Goal: Task Accomplishment & Management: Use online tool/utility

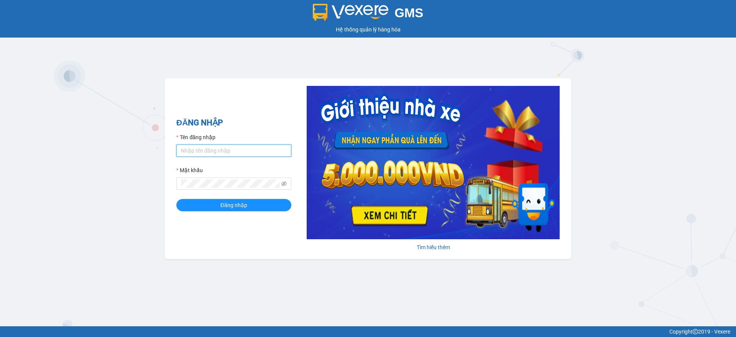
click at [230, 151] on input "Tên đăng nhập" at bounding box center [233, 150] width 115 height 12
type input "nuong.dinhnhan"
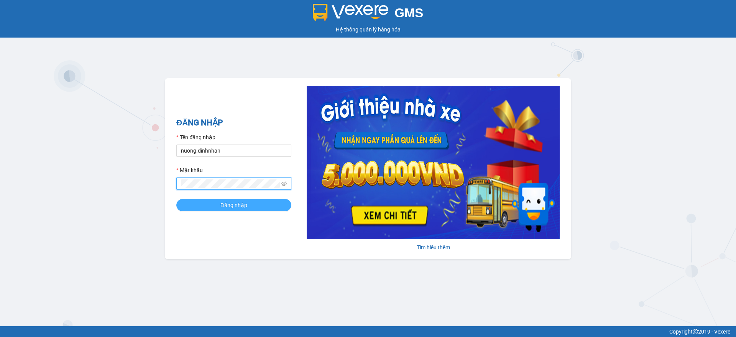
click at [188, 204] on button "Đăng nhập" at bounding box center [233, 205] width 115 height 12
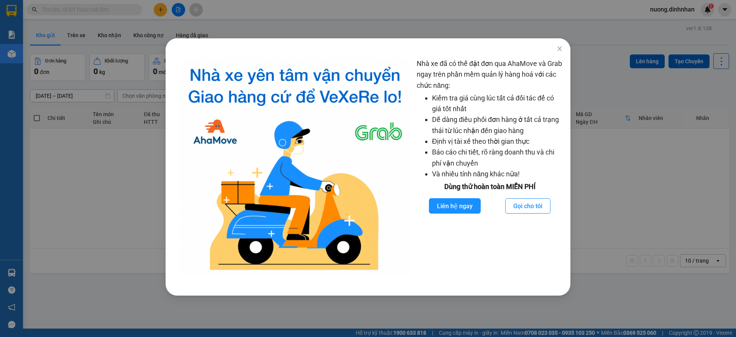
click at [642, 215] on div "Nhà xe đã có thể đặt đơn qua AhaMove và Grab ngay trên phần mềm quản lý hàng ho…" at bounding box center [368, 168] width 736 height 337
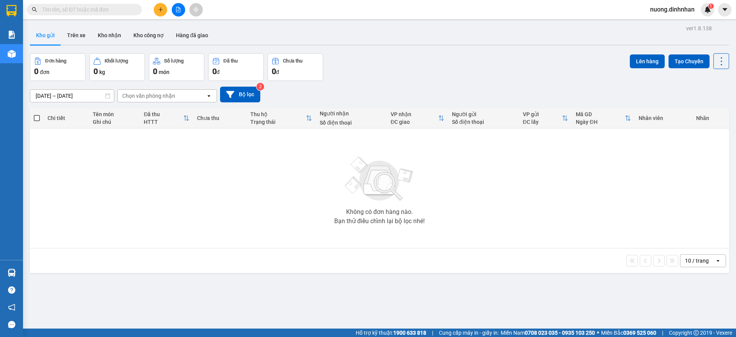
click at [108, 8] on input "text" at bounding box center [87, 9] width 90 height 8
type input "d"
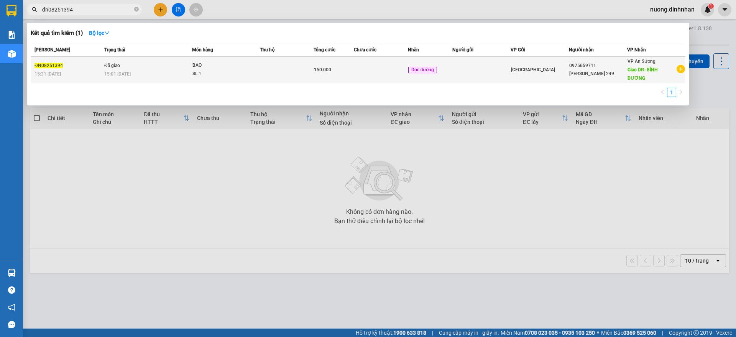
type input "đn08251394"
click at [246, 70] on div "SL: 1" at bounding box center [220, 74] width 57 height 8
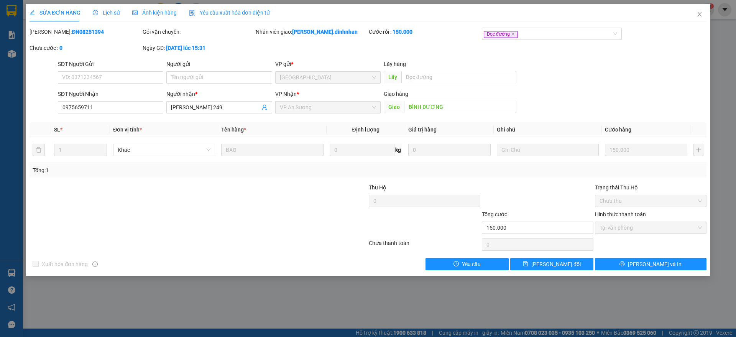
click at [112, 15] on span "Lịch sử" at bounding box center [106, 13] width 27 height 6
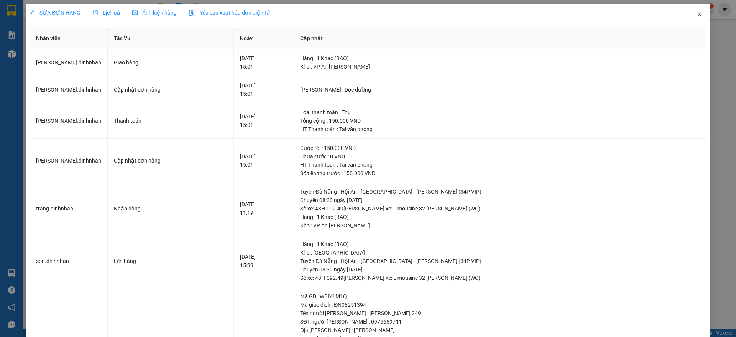
click at [696, 13] on icon "close" at bounding box center [699, 14] width 6 height 6
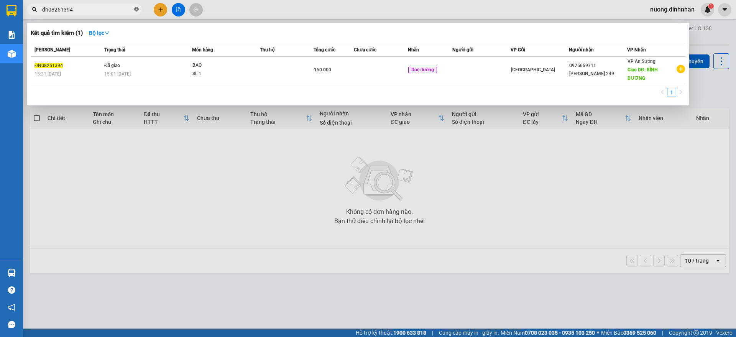
click at [136, 9] on icon "close-circle" at bounding box center [136, 9] width 5 height 5
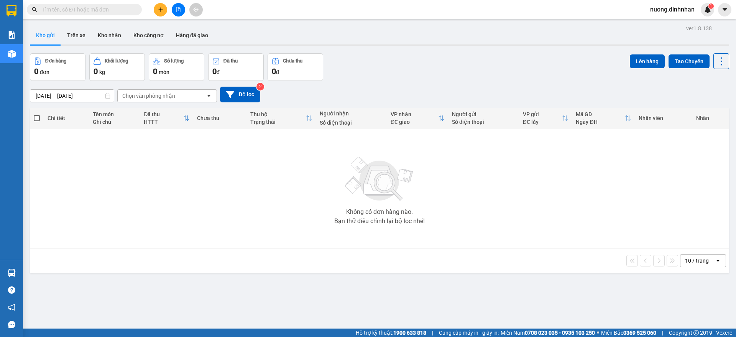
click at [119, 12] on input "text" at bounding box center [87, 9] width 90 height 8
type input "d"
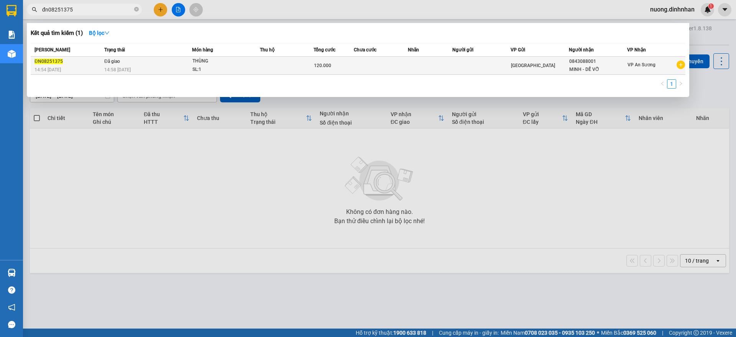
type input "đn08251375"
click at [174, 73] on div "14:58 [DATE]" at bounding box center [147, 70] width 87 height 8
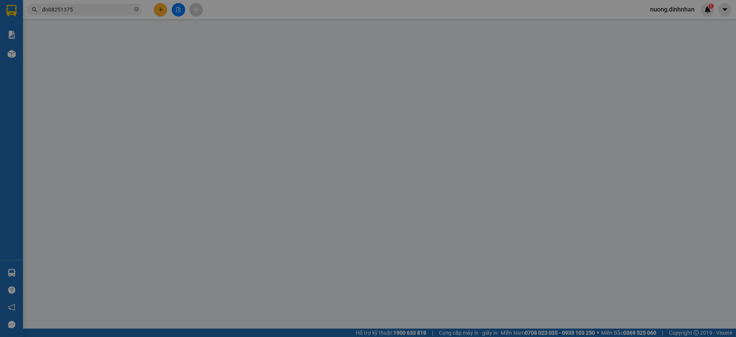
click at [174, 73] on input "Người gửi" at bounding box center [218, 77] width 105 height 12
type input "0843088001"
type input "MINH - DỄ VỠ"
type input "120.000"
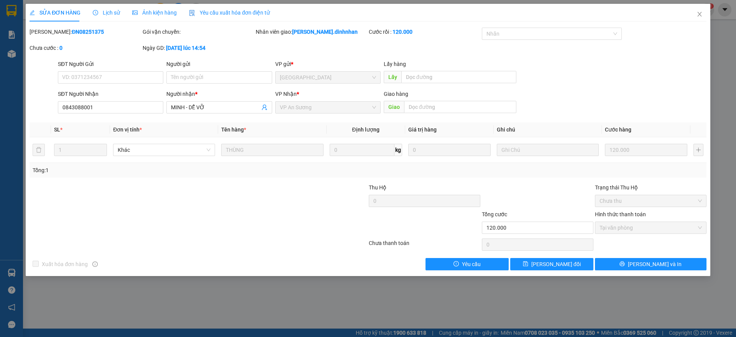
click at [100, 14] on span "Lịch sử" at bounding box center [106, 13] width 27 height 6
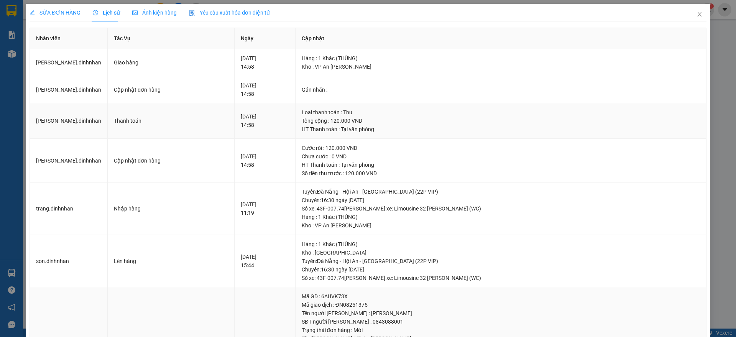
scroll to position [85, 0]
